Goal: Find specific page/section: Find specific page/section

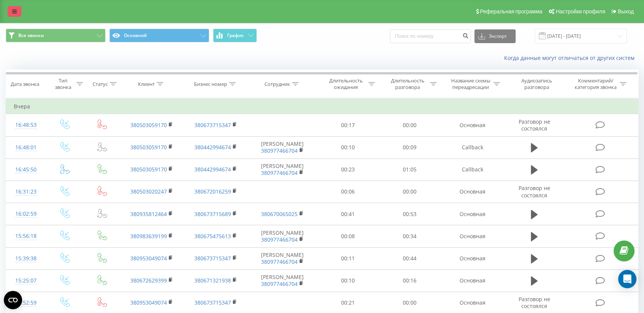
click at [17, 13] on link at bounding box center [15, 11] width 14 height 11
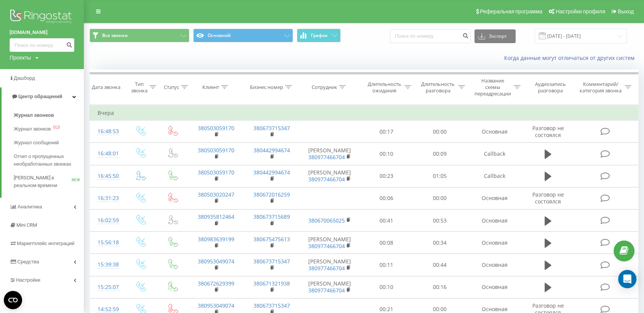
click at [61, 16] on img at bounding box center [42, 17] width 65 height 19
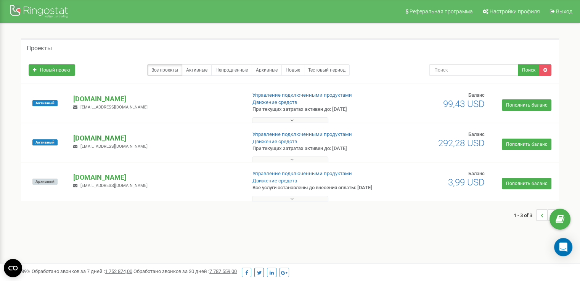
click at [98, 141] on p "[DOMAIN_NAME]" at bounding box center [156, 138] width 167 height 10
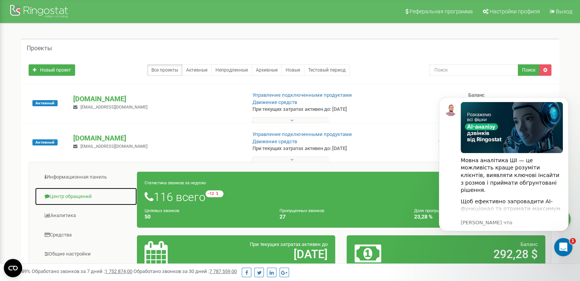
click at [64, 194] on link "Центр обращений" at bounding box center [86, 197] width 103 height 19
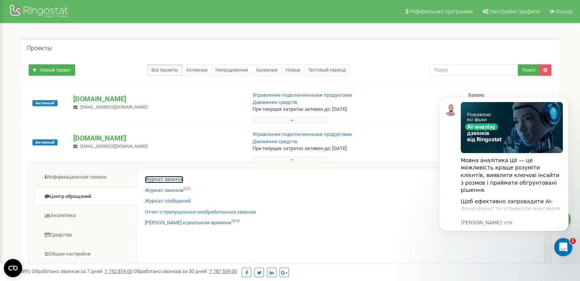
click at [149, 180] on link "Журнал звонков" at bounding box center [164, 179] width 38 height 7
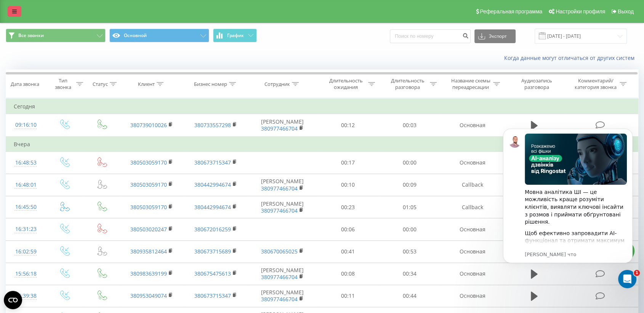
click at [11, 13] on link at bounding box center [15, 11] width 14 height 11
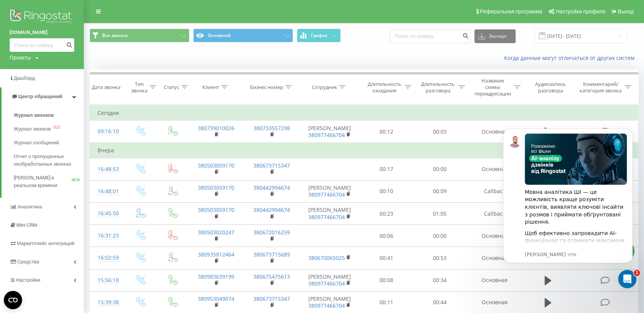
click at [53, 11] on img at bounding box center [42, 17] width 65 height 19
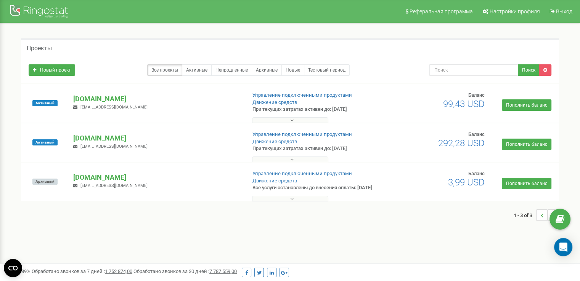
click at [102, 141] on p "[DOMAIN_NAME]" at bounding box center [156, 138] width 167 height 10
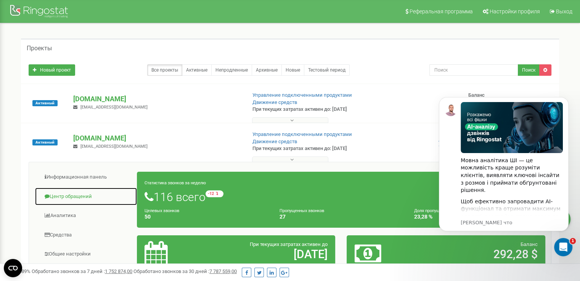
click at [79, 197] on link "Центр обращений" at bounding box center [86, 197] width 103 height 19
